Goal: Task Accomplishment & Management: Manage account settings

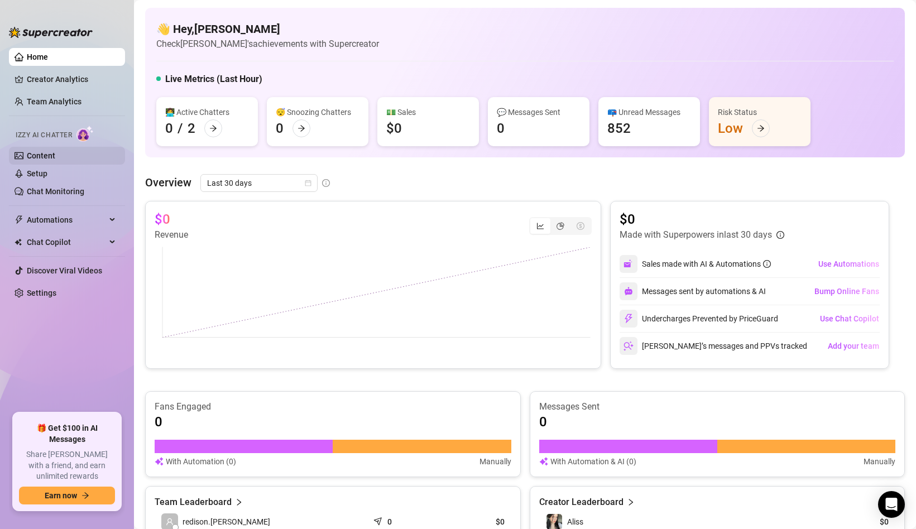
click at [37, 155] on link "Content" at bounding box center [41, 155] width 28 height 9
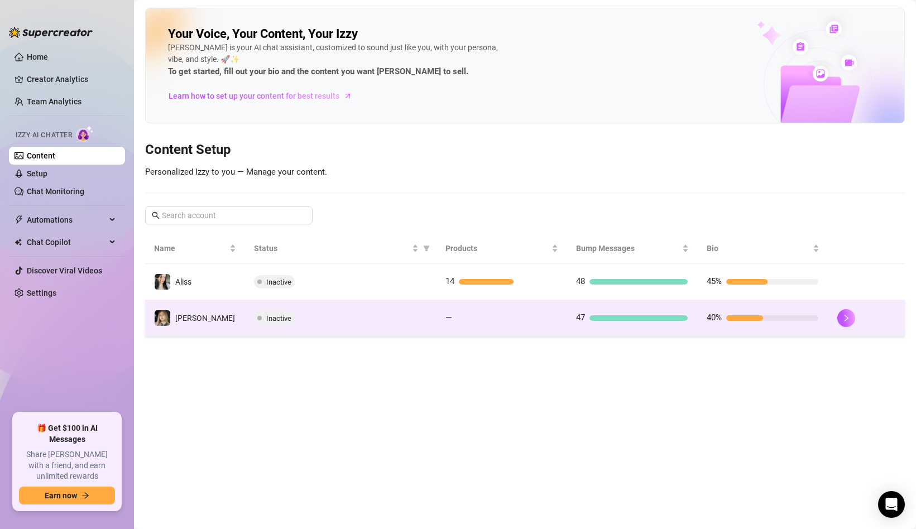
click at [429, 315] on td "Inactive" at bounding box center [341, 318] width 192 height 36
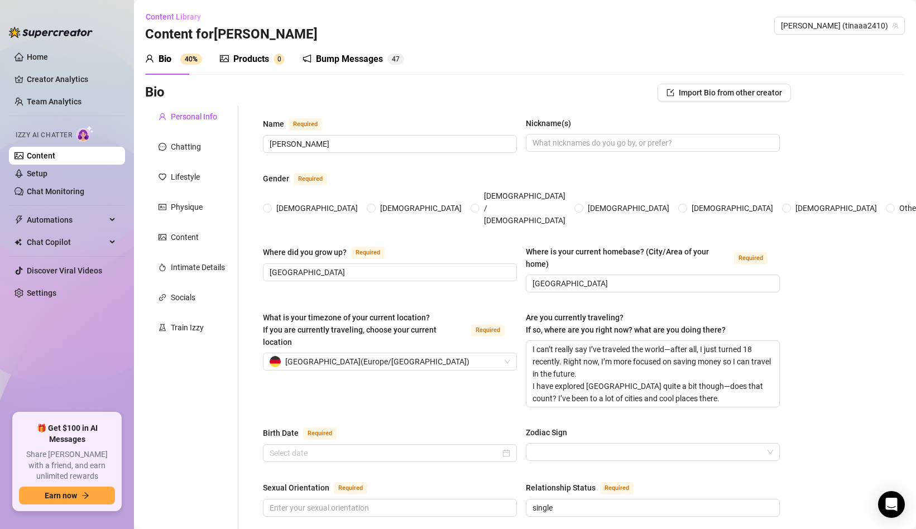
radio input "true"
click at [183, 144] on div "Chatting" at bounding box center [186, 147] width 30 height 12
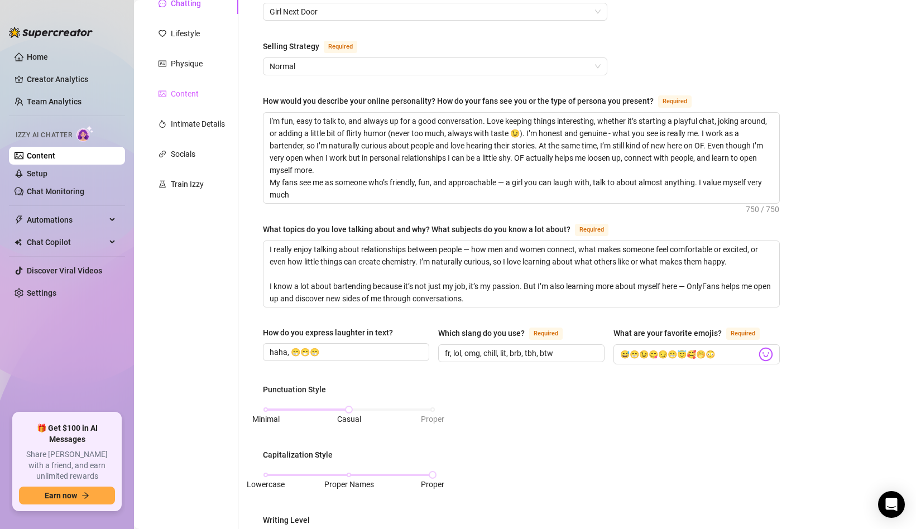
scroll to position [113, 0]
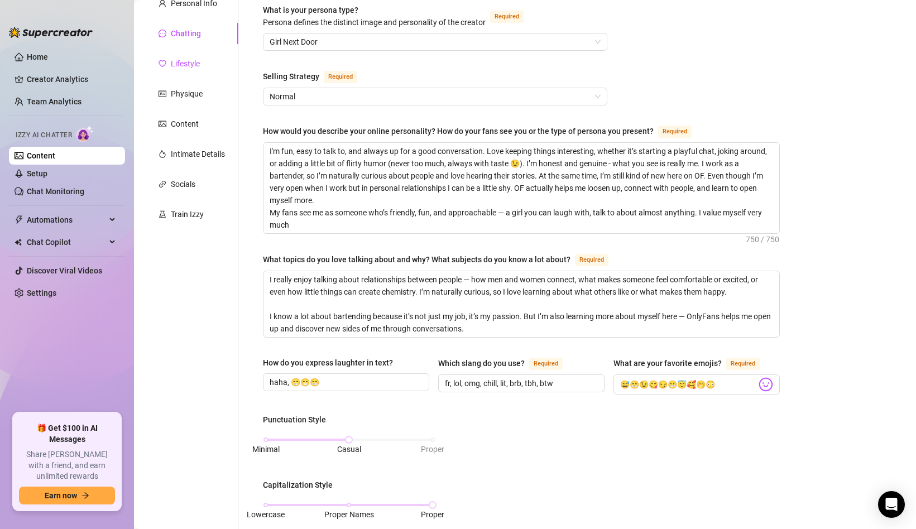
click at [190, 62] on div "Lifestyle" at bounding box center [185, 64] width 29 height 12
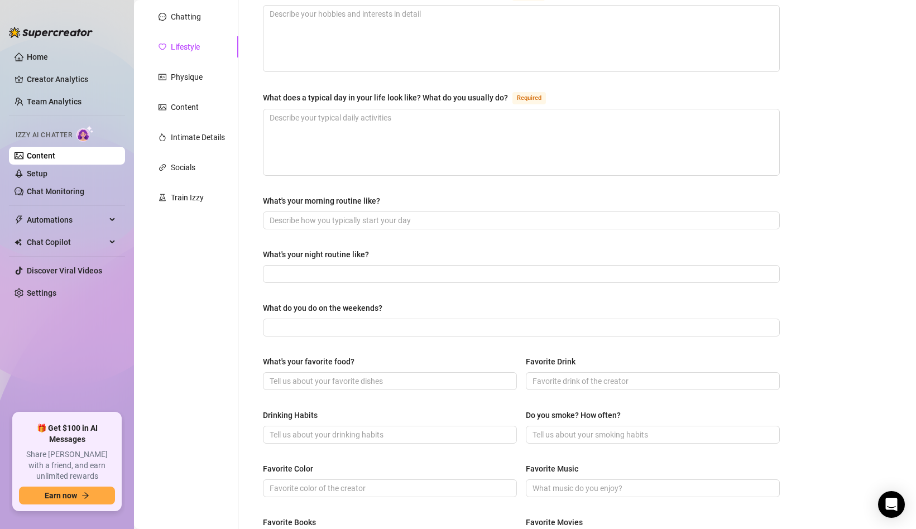
scroll to position [0, 0]
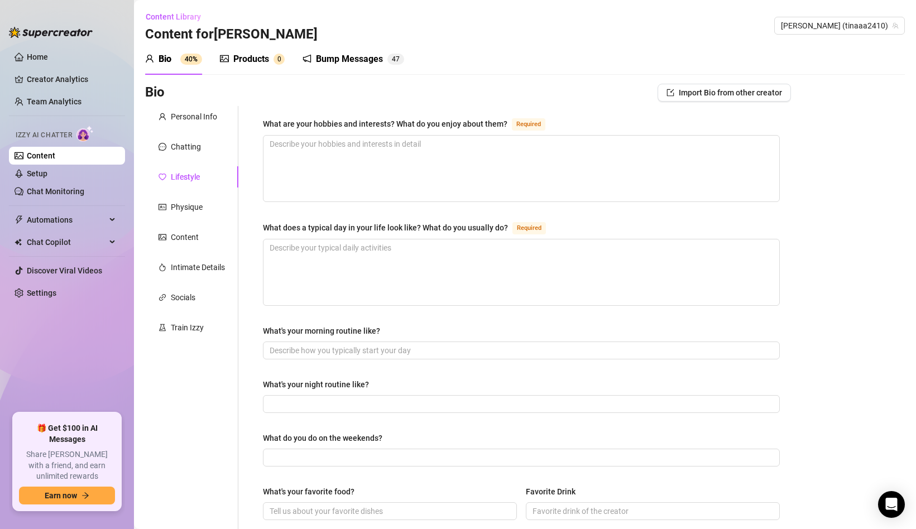
click at [176, 194] on div "Personal Info Chatting Lifestyle Physique Content Intimate Details Socials Trai…" at bounding box center [191, 482] width 93 height 753
click at [176, 200] on div "Physique" at bounding box center [191, 207] width 93 height 21
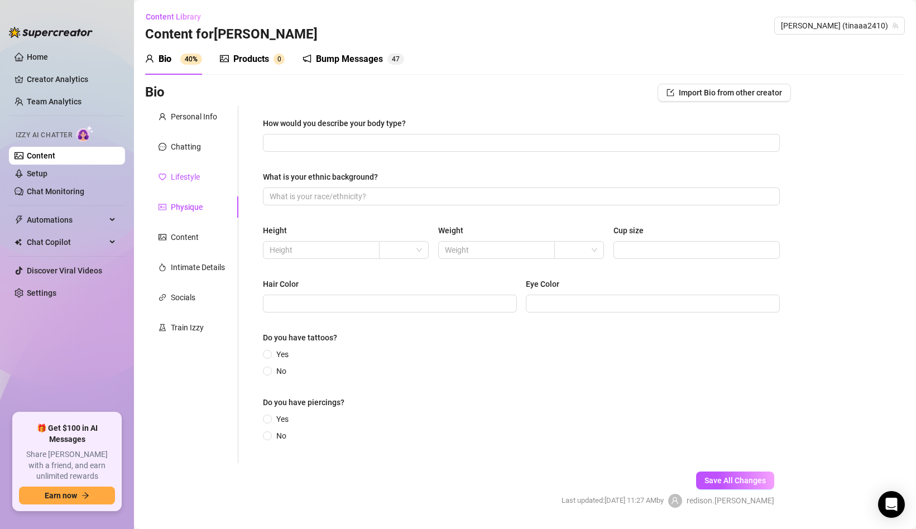
click at [185, 174] on div "Lifestyle" at bounding box center [185, 177] width 29 height 12
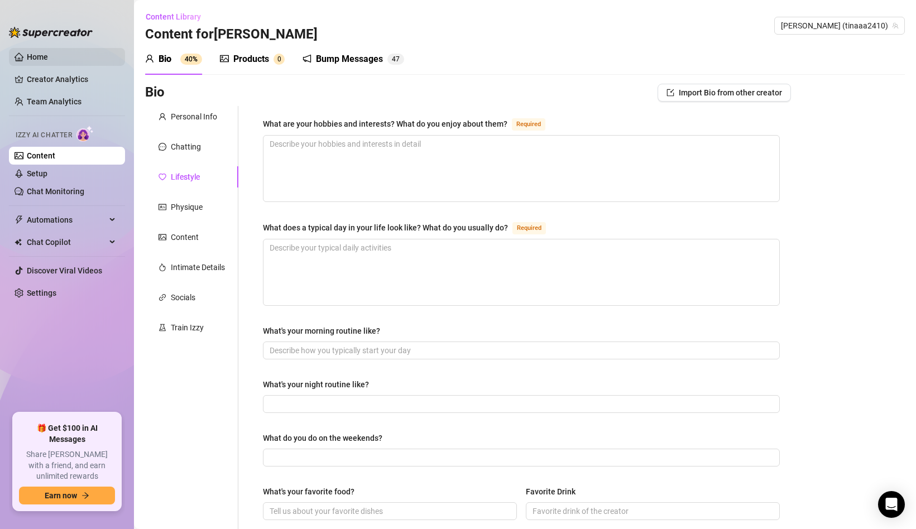
click at [48, 60] on link "Home" at bounding box center [37, 56] width 21 height 9
